Goal: Task Accomplishment & Management: Use online tool/utility

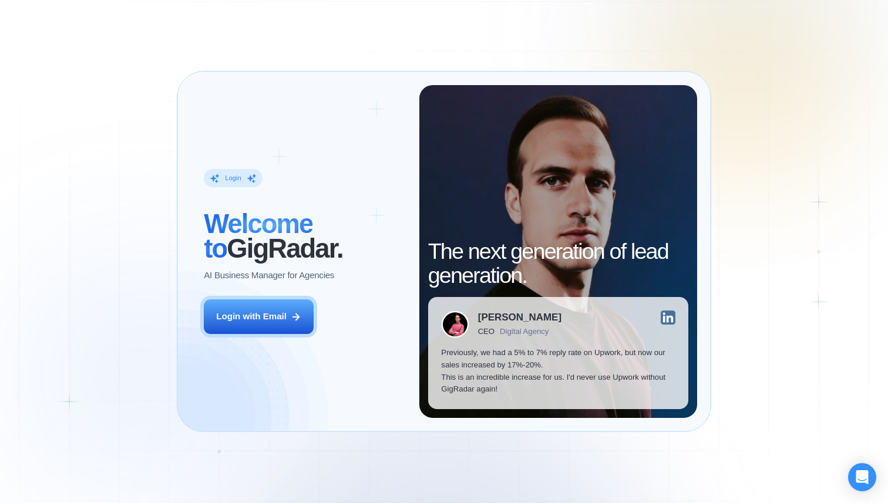
click at [258, 315] on div "Login with Email" at bounding box center [251, 317] width 70 height 12
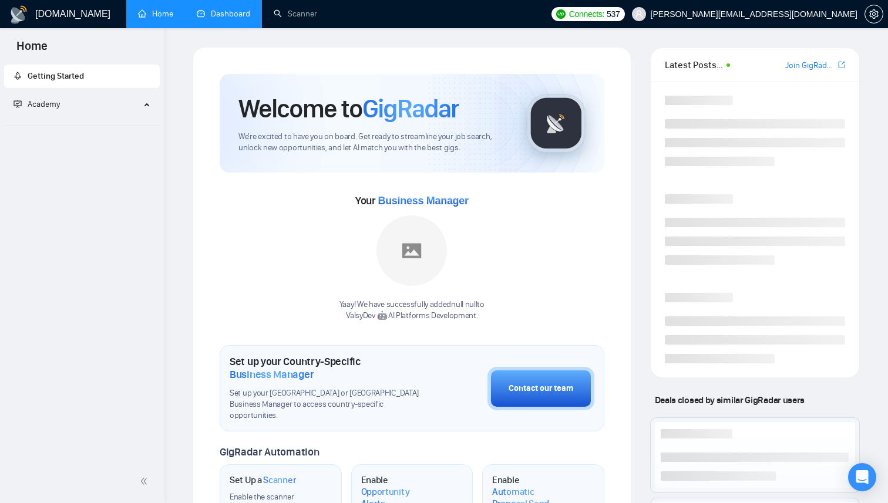
click at [225, 14] on link "Dashboard" at bounding box center [223, 14] width 53 height 10
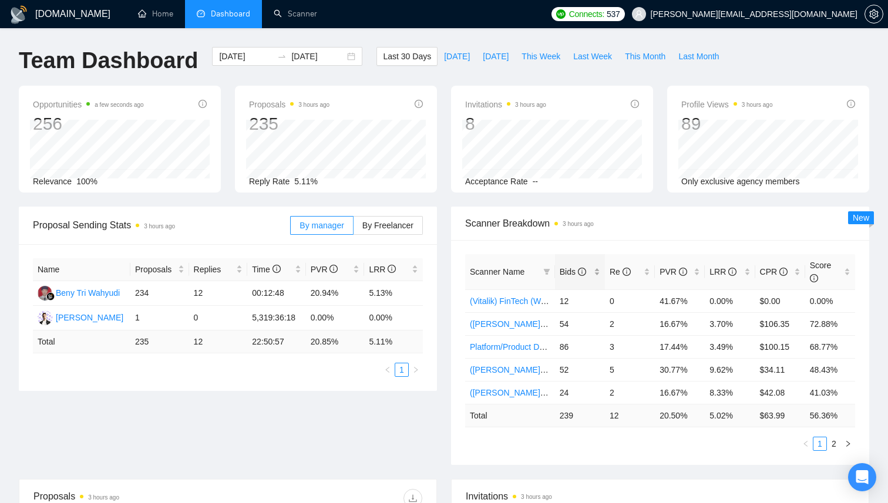
click at [572, 275] on span "Bids" at bounding box center [572, 271] width 26 height 9
click at [504, 348] on link "([PERSON_NAME]) SaaS 2" at bounding box center [521, 346] width 102 height 9
